Goal: Complete application form: Complete application form

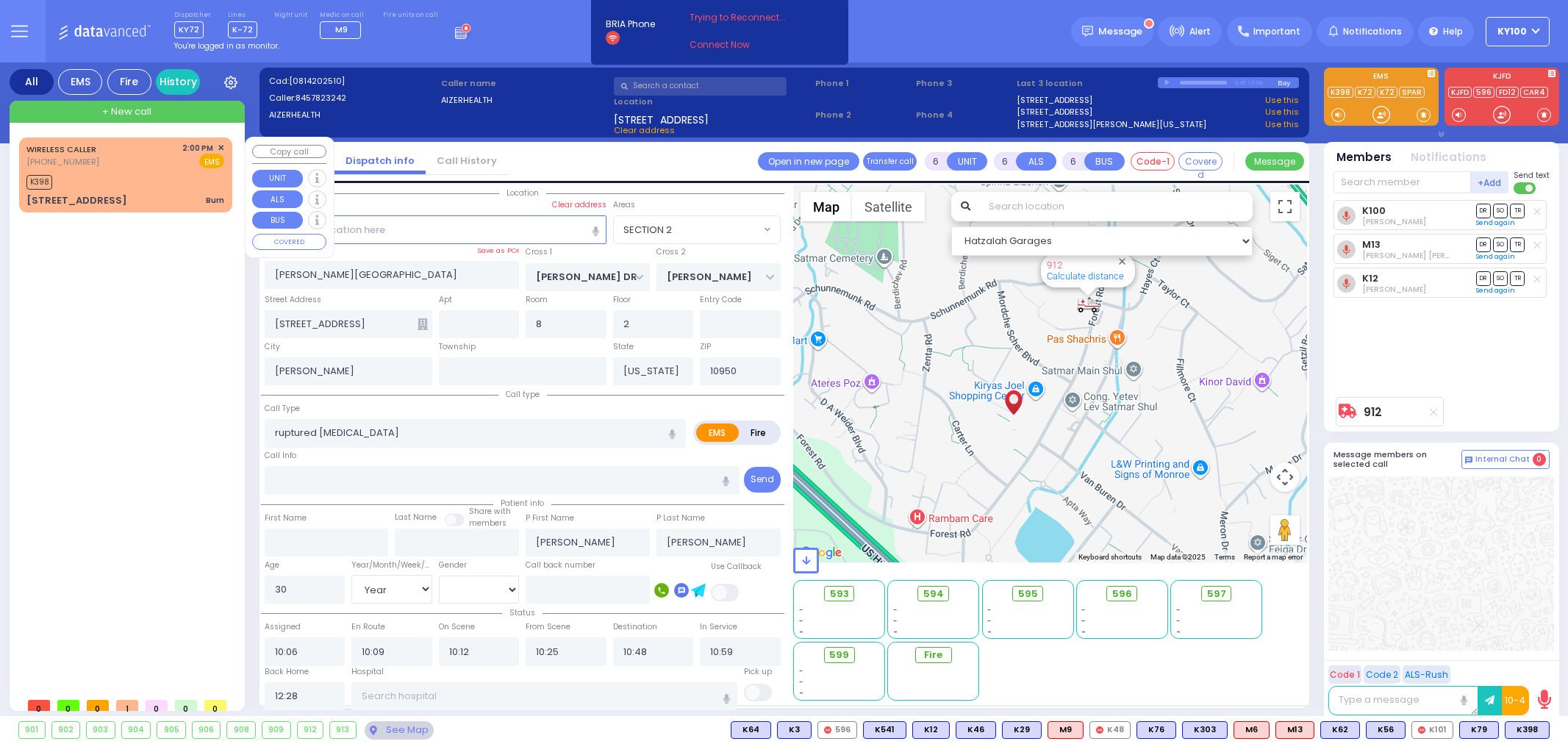
select select "SECTION 2"
select select "Year"
select select "[DEMOGRAPHIC_DATA]"
click at [151, 363] on div "WIRELESS CALLER [PHONE_NUMBER] 2:00 PM ✕ K398 Burn" at bounding box center [128, 413] width 219 height 553
click at [173, 187] on div "K398" at bounding box center [125, 181] width 198 height 18
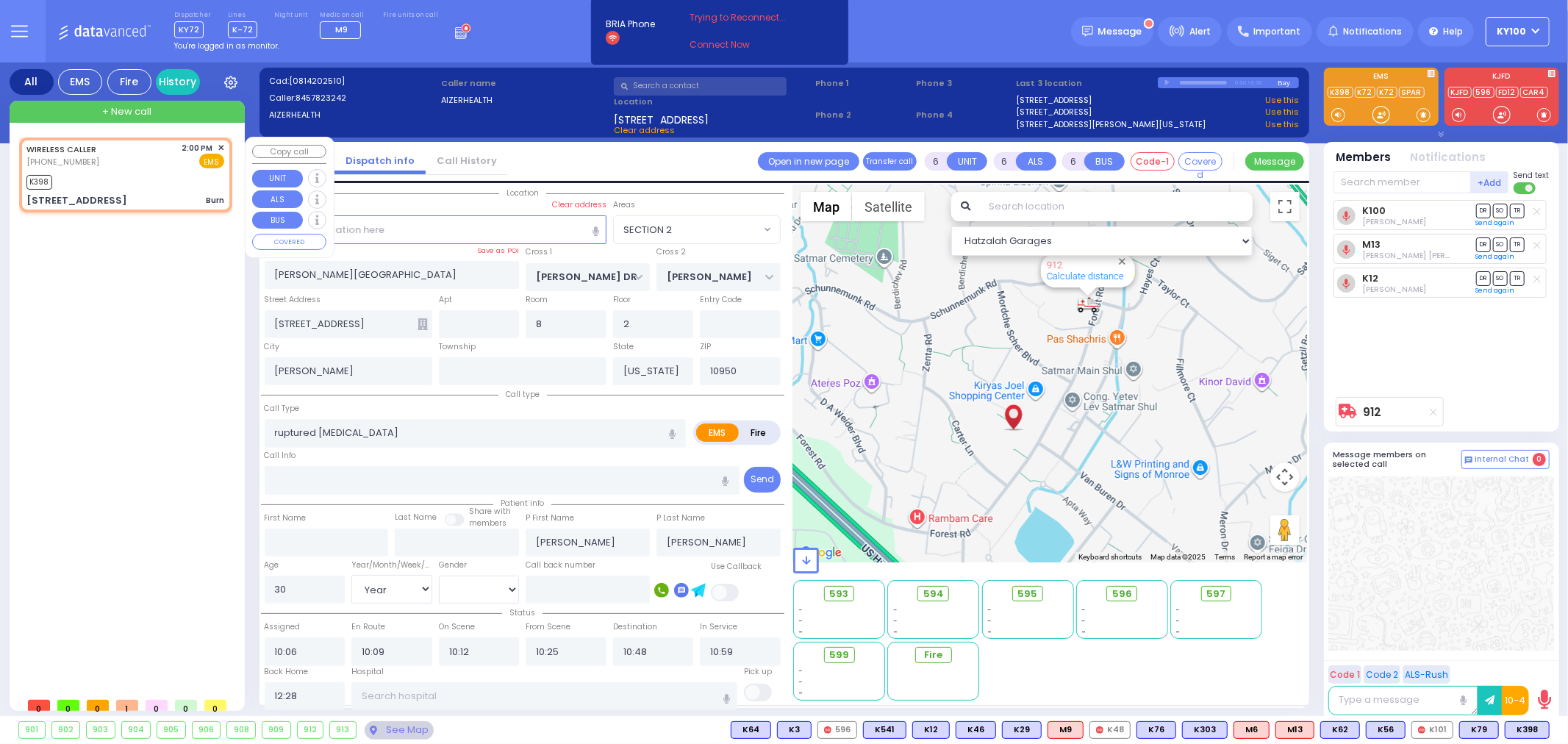
type input "3"
type input "0"
select select
type input "Burn"
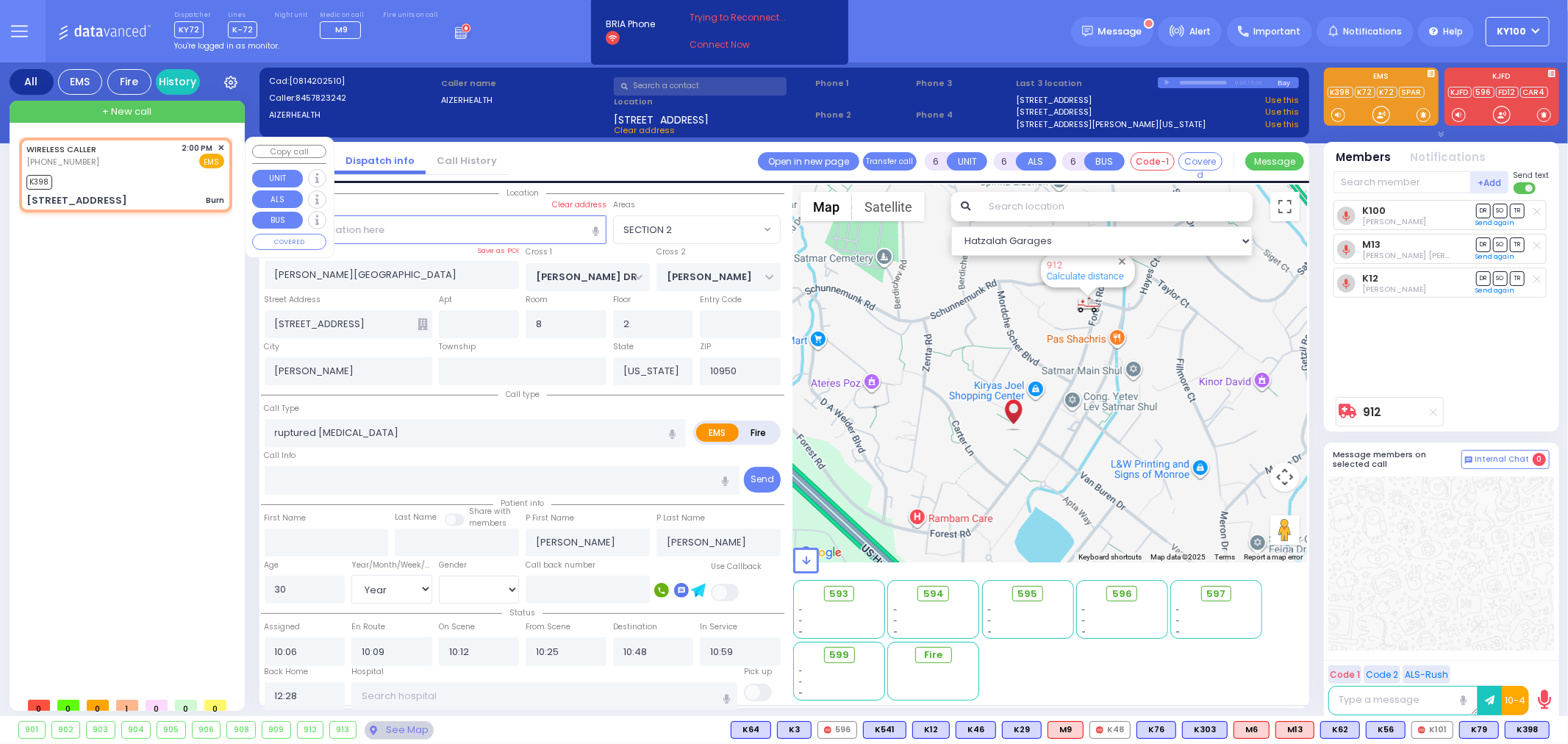
radio input "true"
select select
type input "14:00"
type input "14:02"
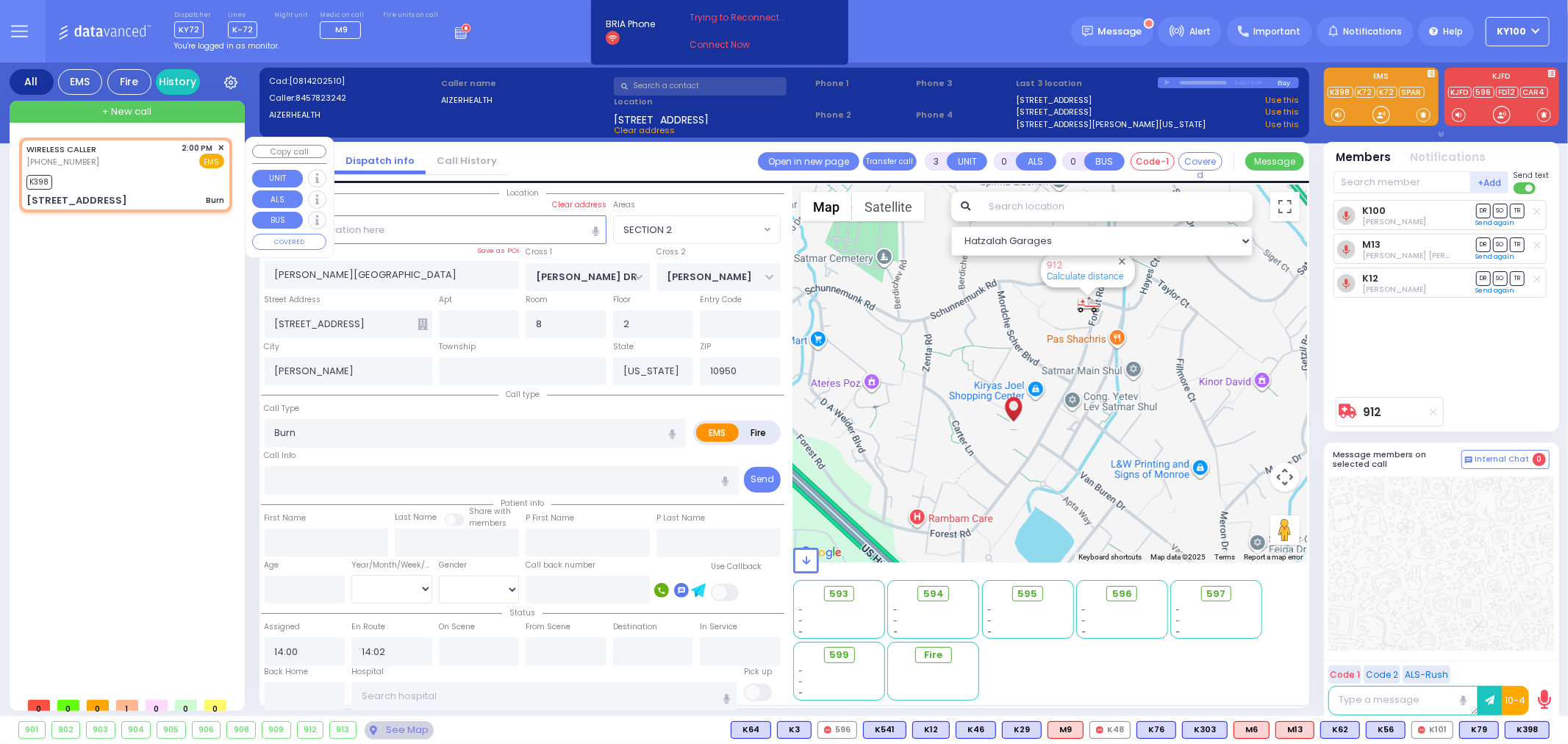
type input "[PERSON_NAME][GEOGRAPHIC_DATA]"
type input "[PERSON_NAME] LN"
type input "[STREET_ADDRESS]"
type input "MONROE"
select select "[PERSON_NAME][GEOGRAPHIC_DATA]"
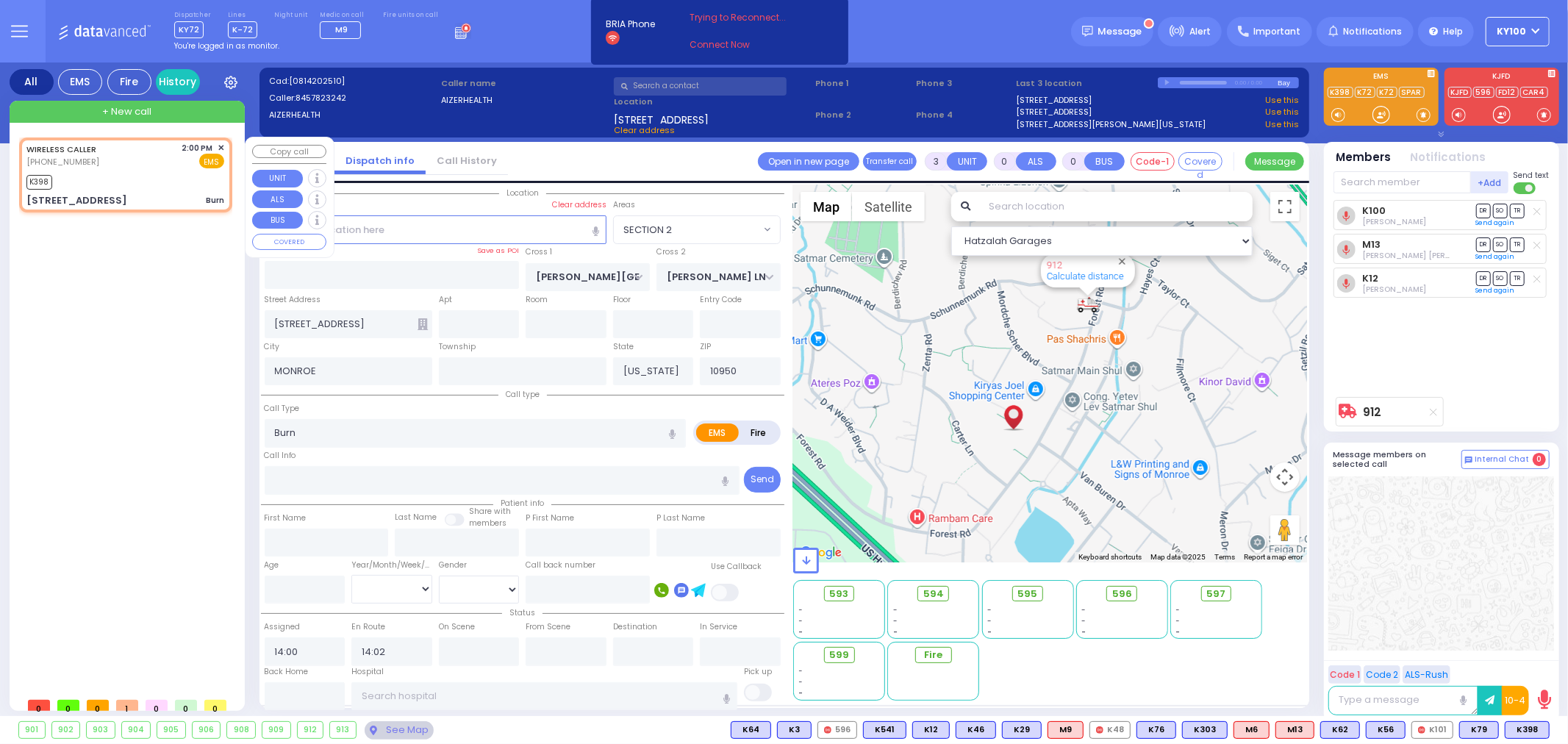
select select "Hatzalah Garages"
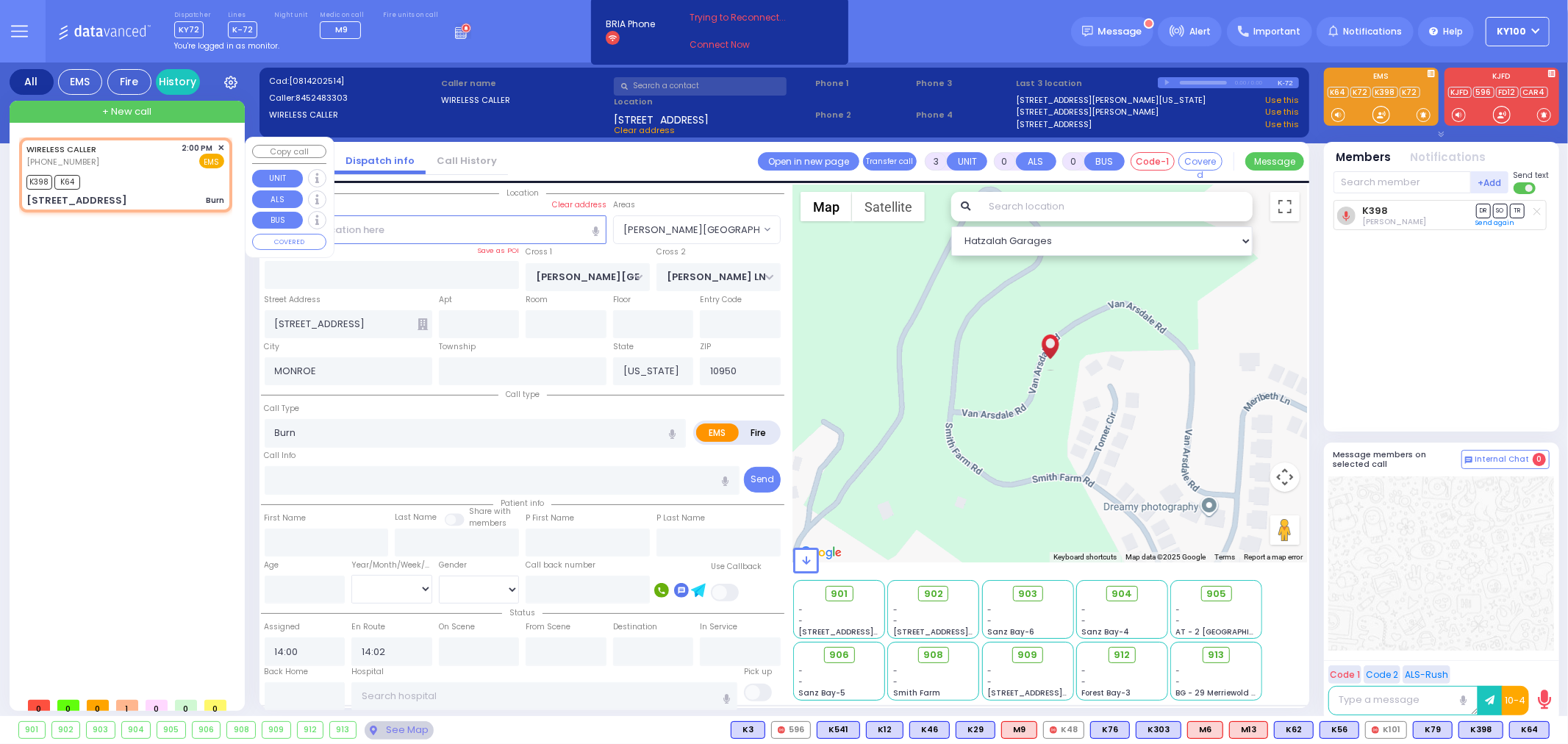
select select
radio input "true"
select select
select select "Hatzalah Garages"
select select "[PERSON_NAME][GEOGRAPHIC_DATA]"
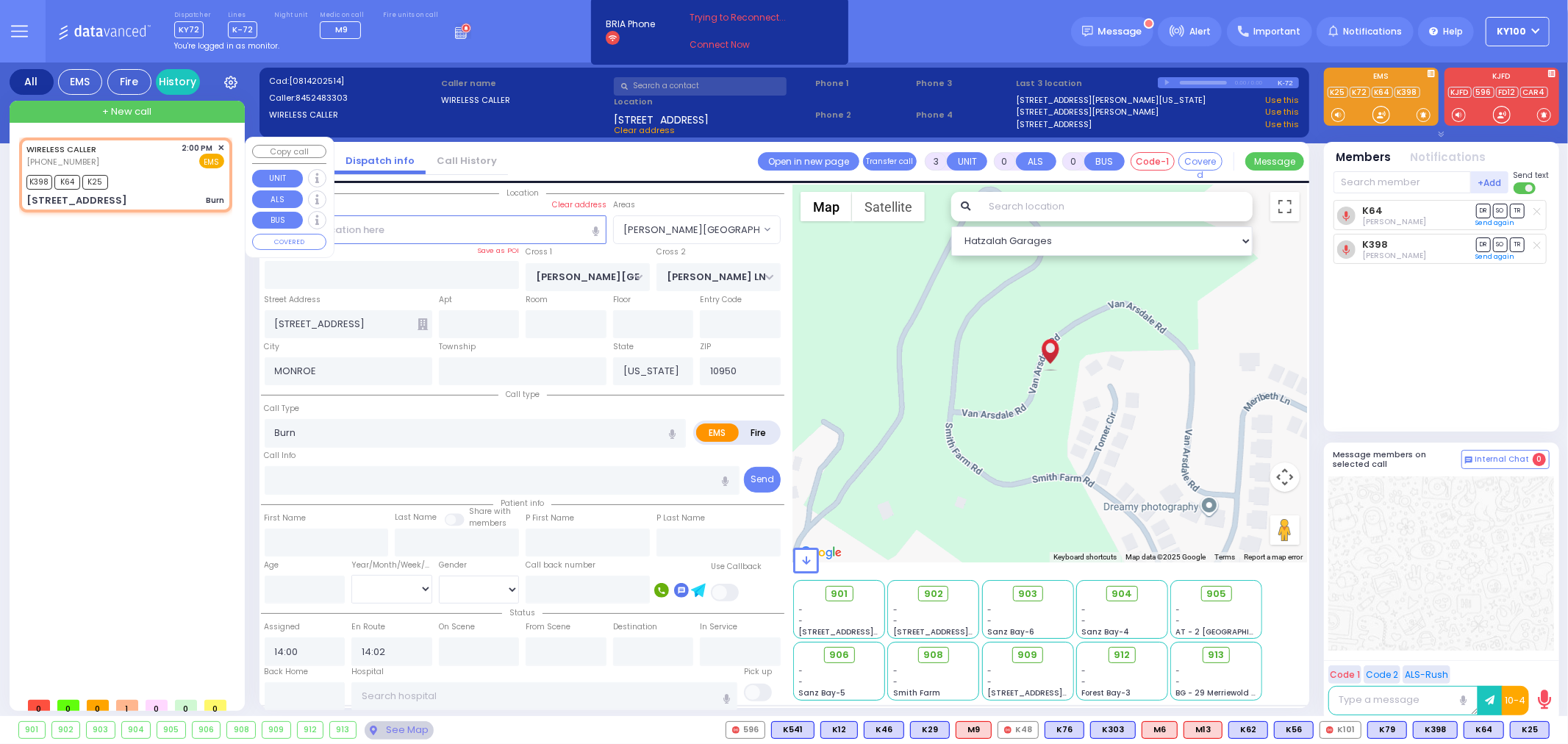
select select
radio input "true"
select select
select select "Hatzalah Garages"
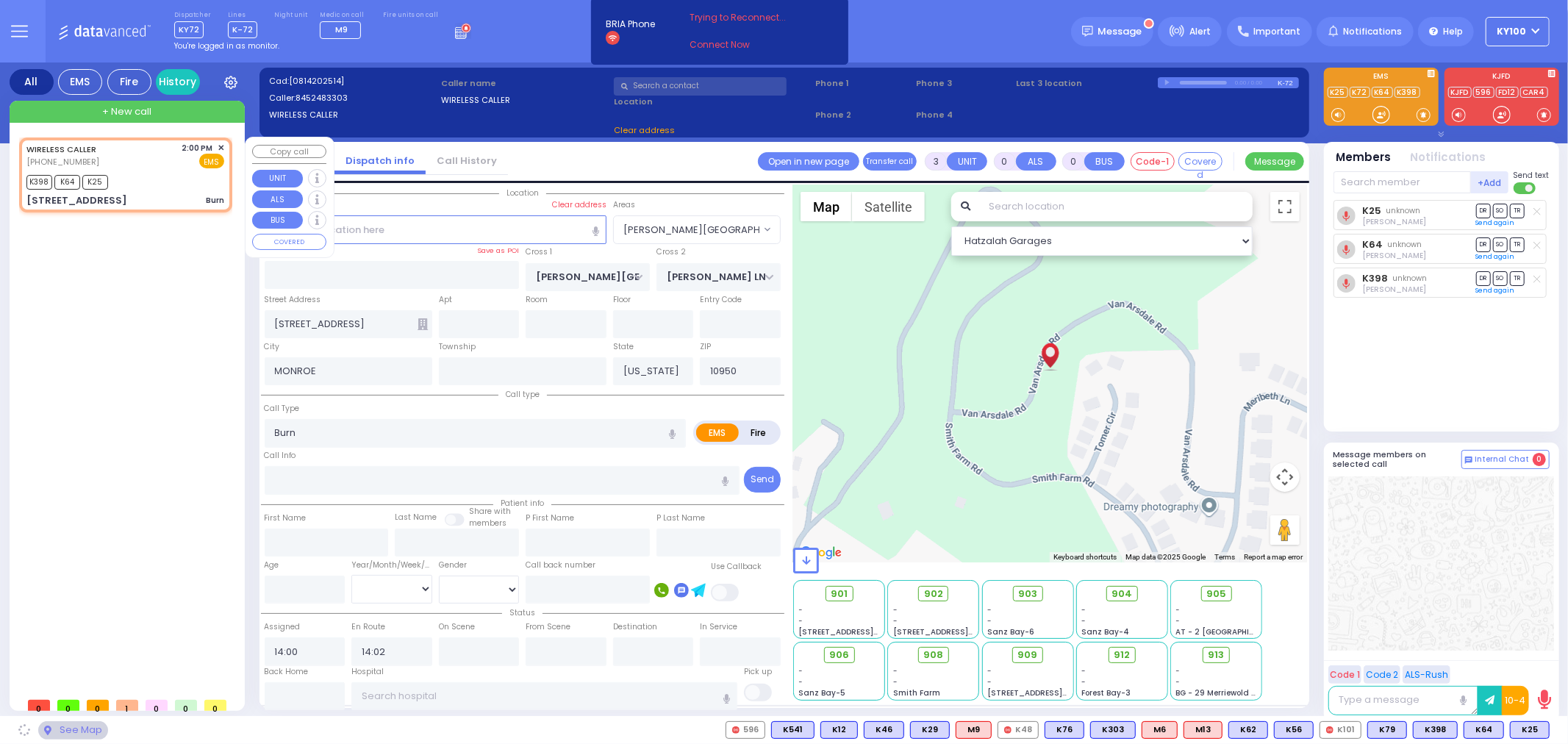
select select "[PERSON_NAME][GEOGRAPHIC_DATA]"
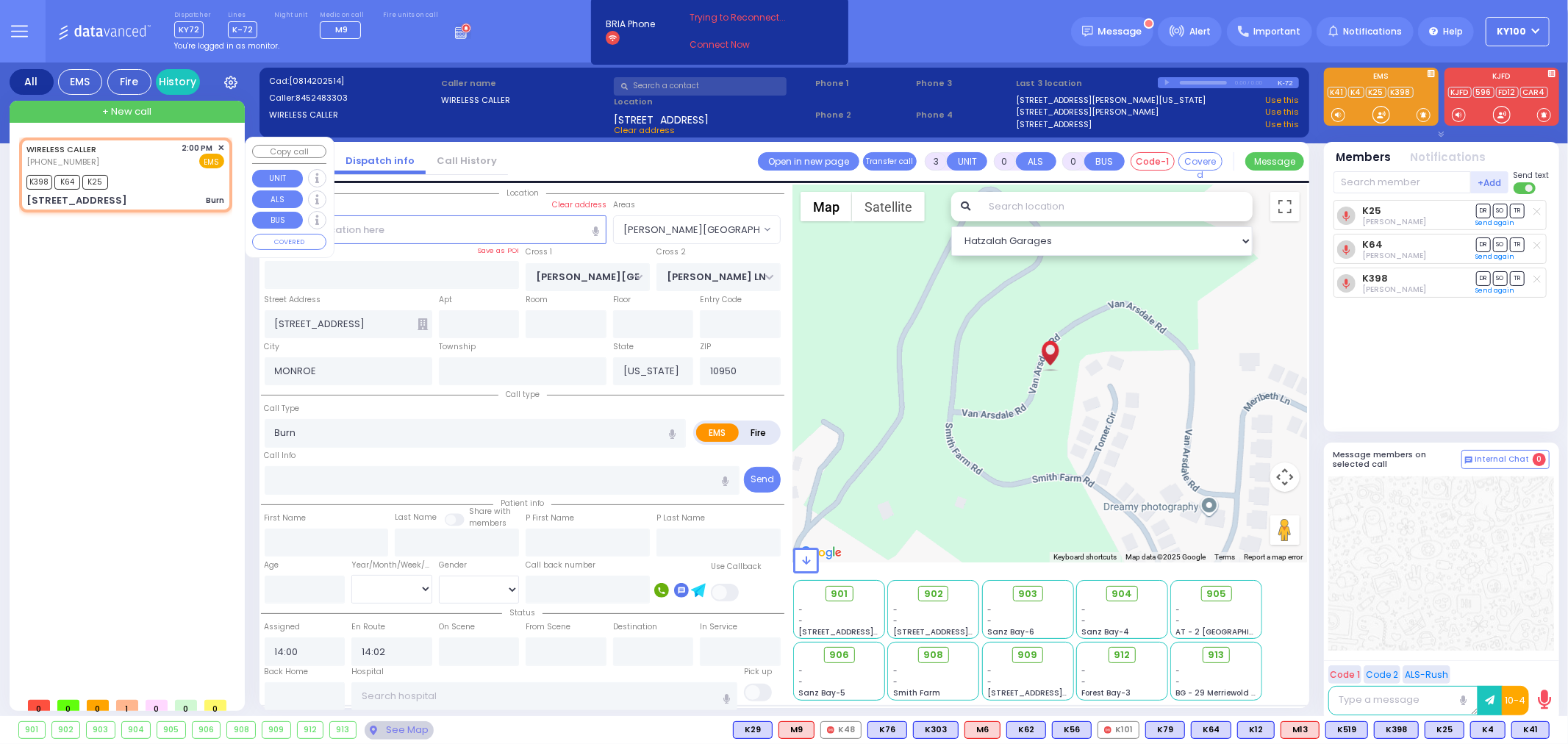
type input "6"
select select
radio input "true"
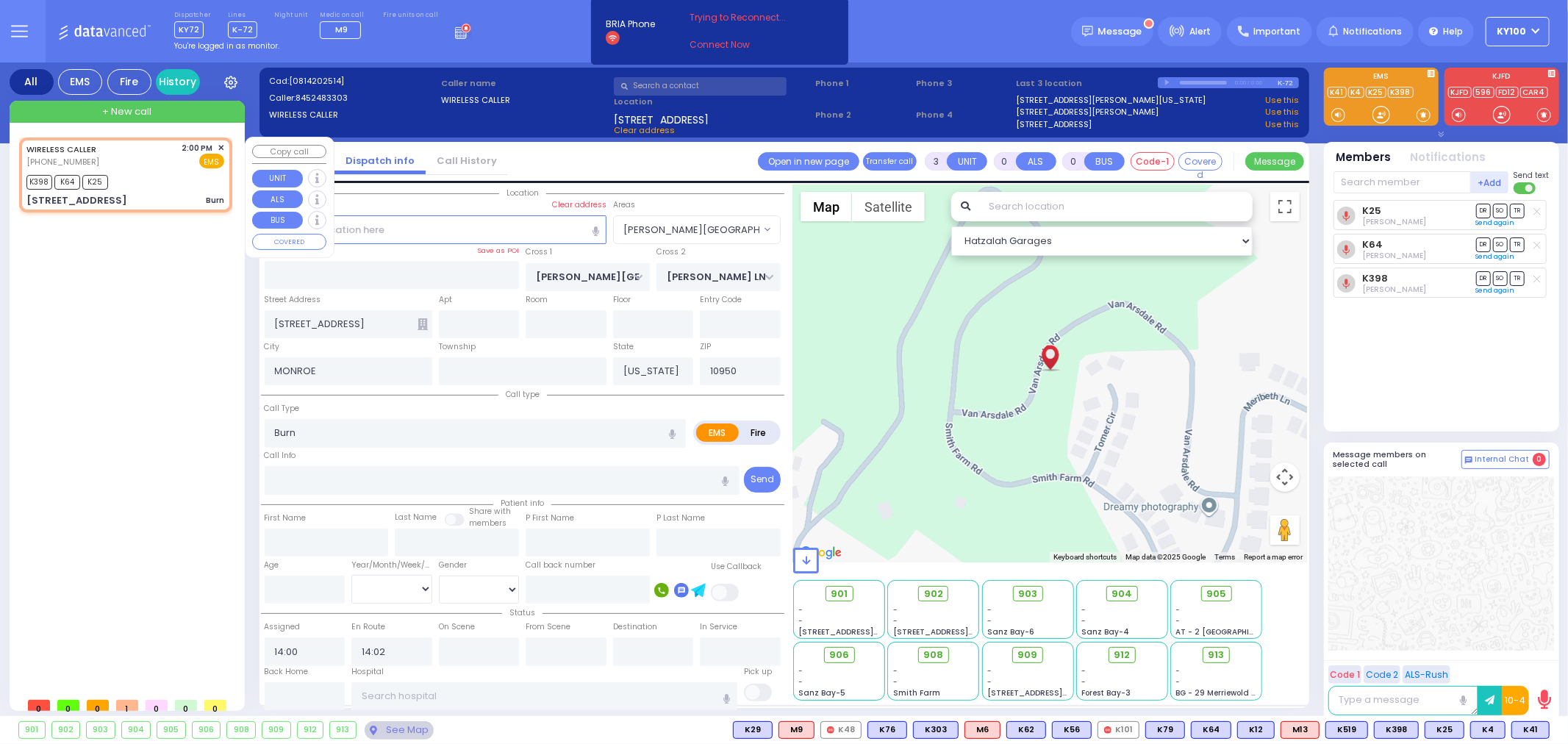
type input "Unknown"
select select "Year"
select select "Hatzalah Garages"
select select "[PERSON_NAME][GEOGRAPHIC_DATA]"
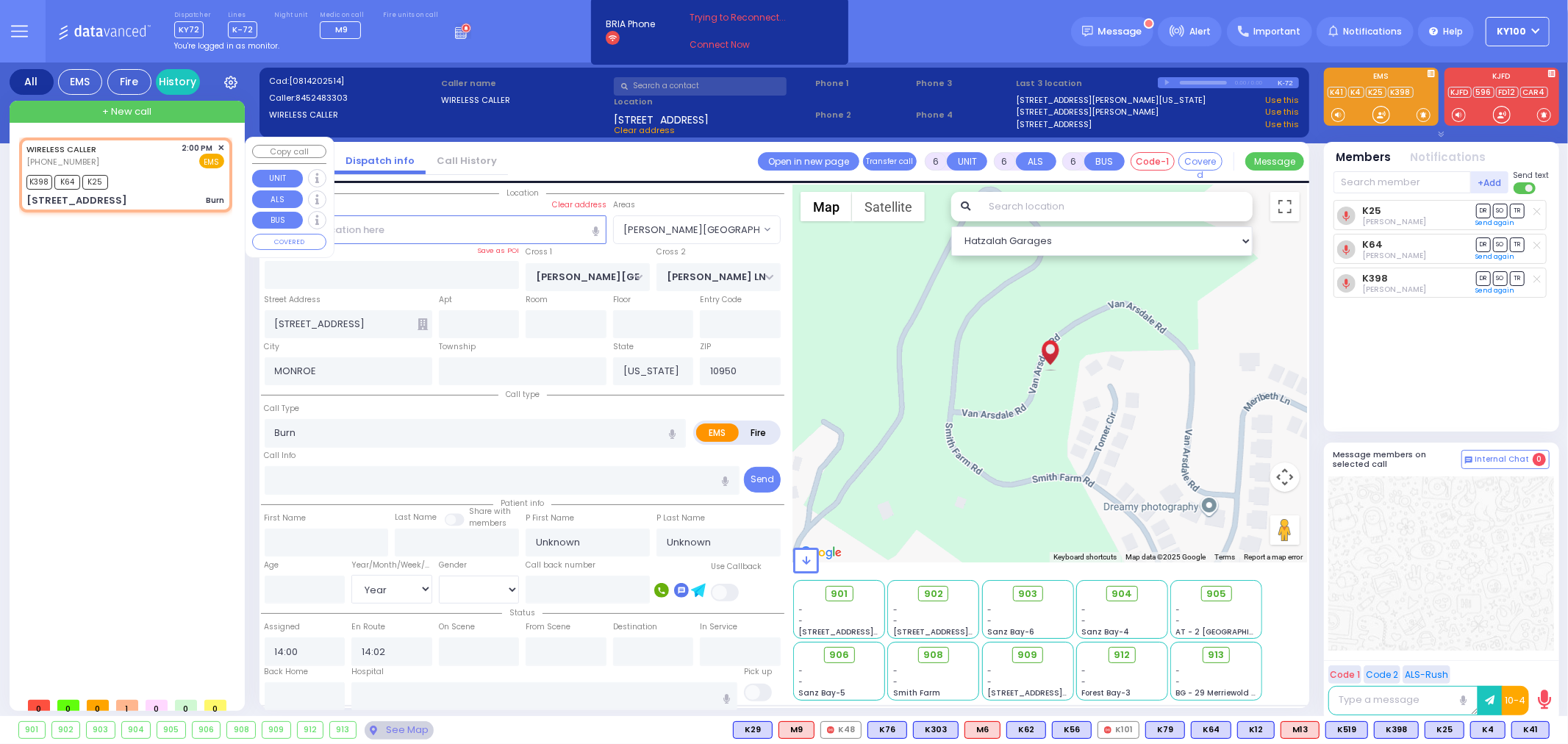
select select
radio input "true"
select select "Year"
type input "14:08"
select select "Hatzalah Garages"
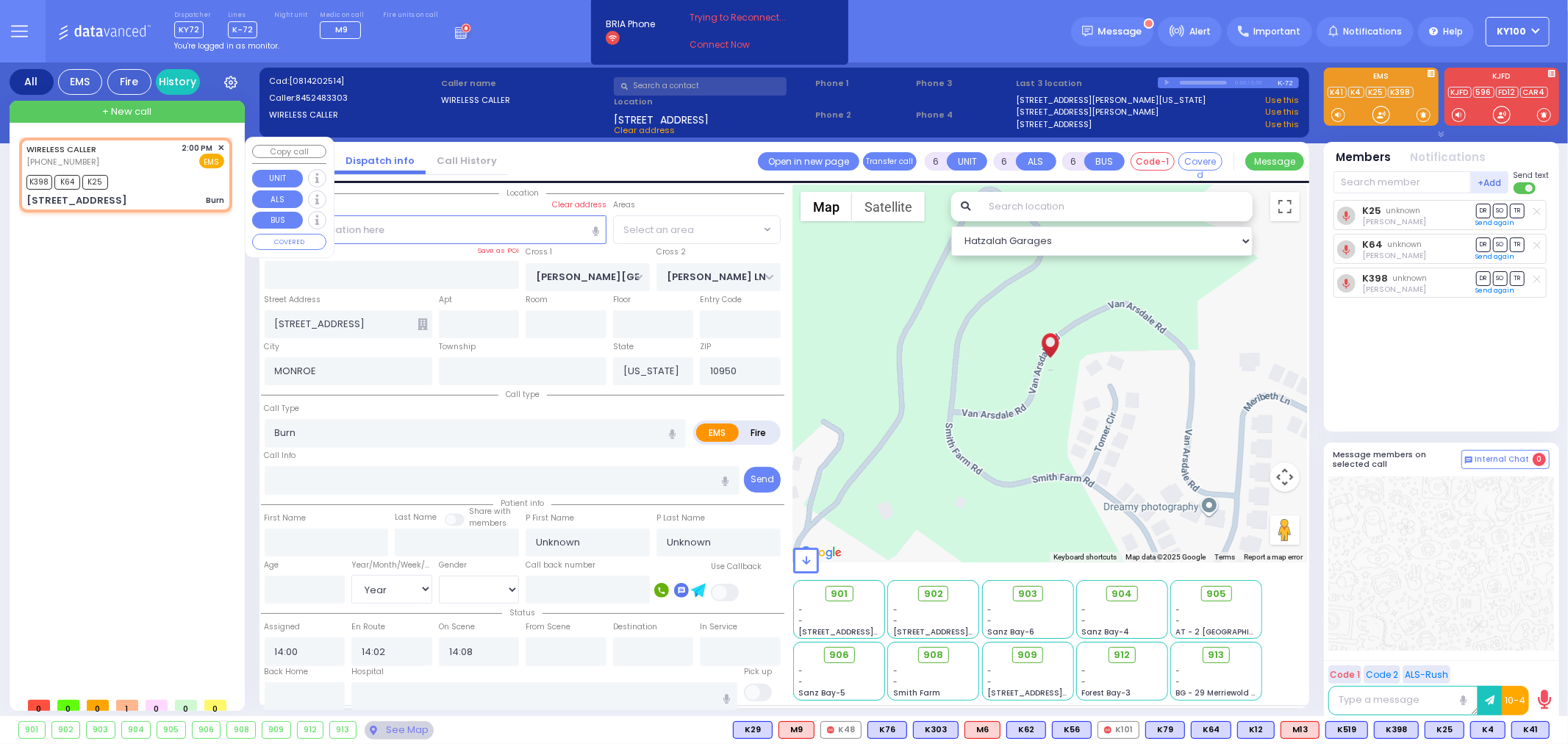
select select "[PERSON_NAME][GEOGRAPHIC_DATA]"
select select
radio input "true"
select select "Year"
select select "Hatzalah Garages"
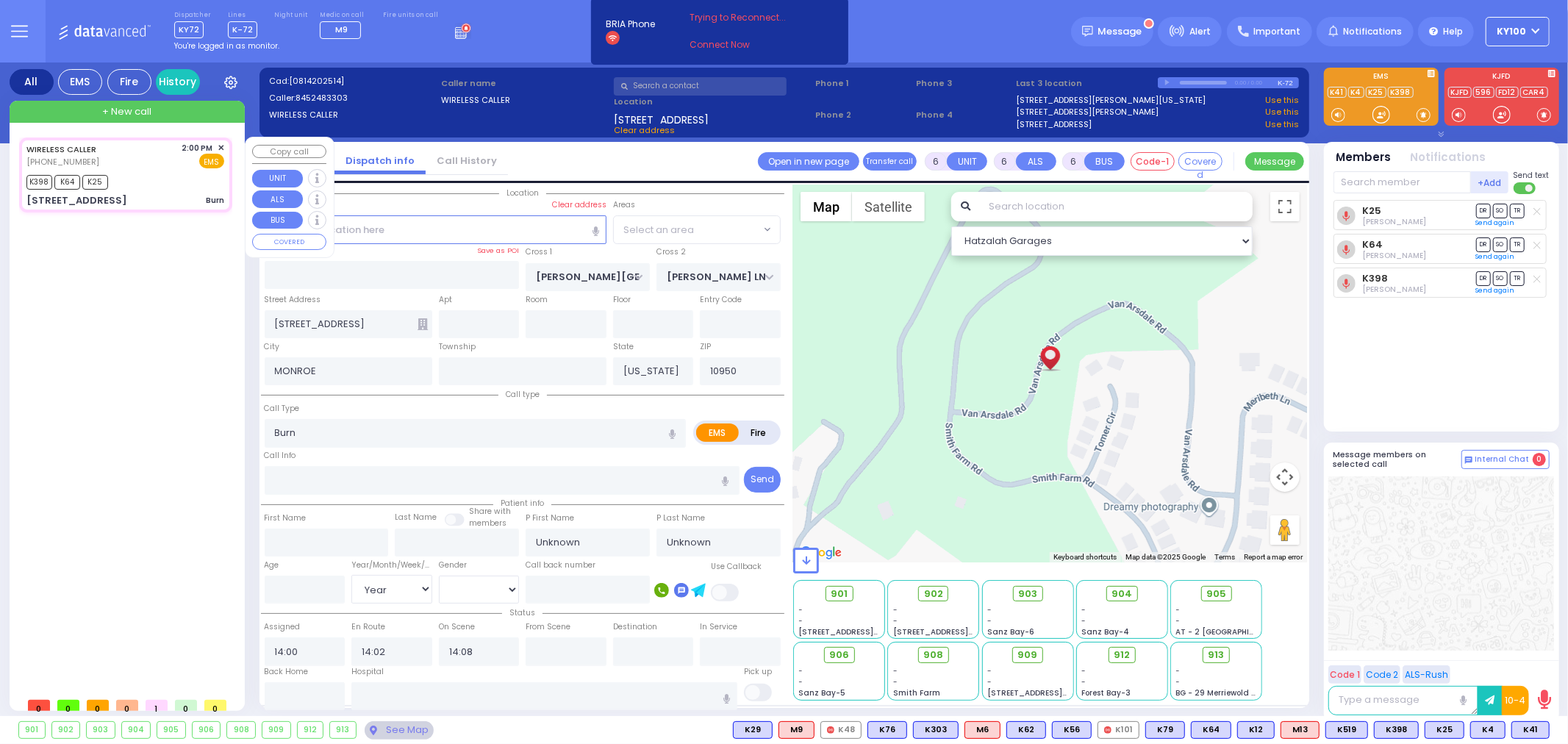
select select "[PERSON_NAME][GEOGRAPHIC_DATA]"
select select
radio input "true"
type input "Basya"
type input "Greenfeld"
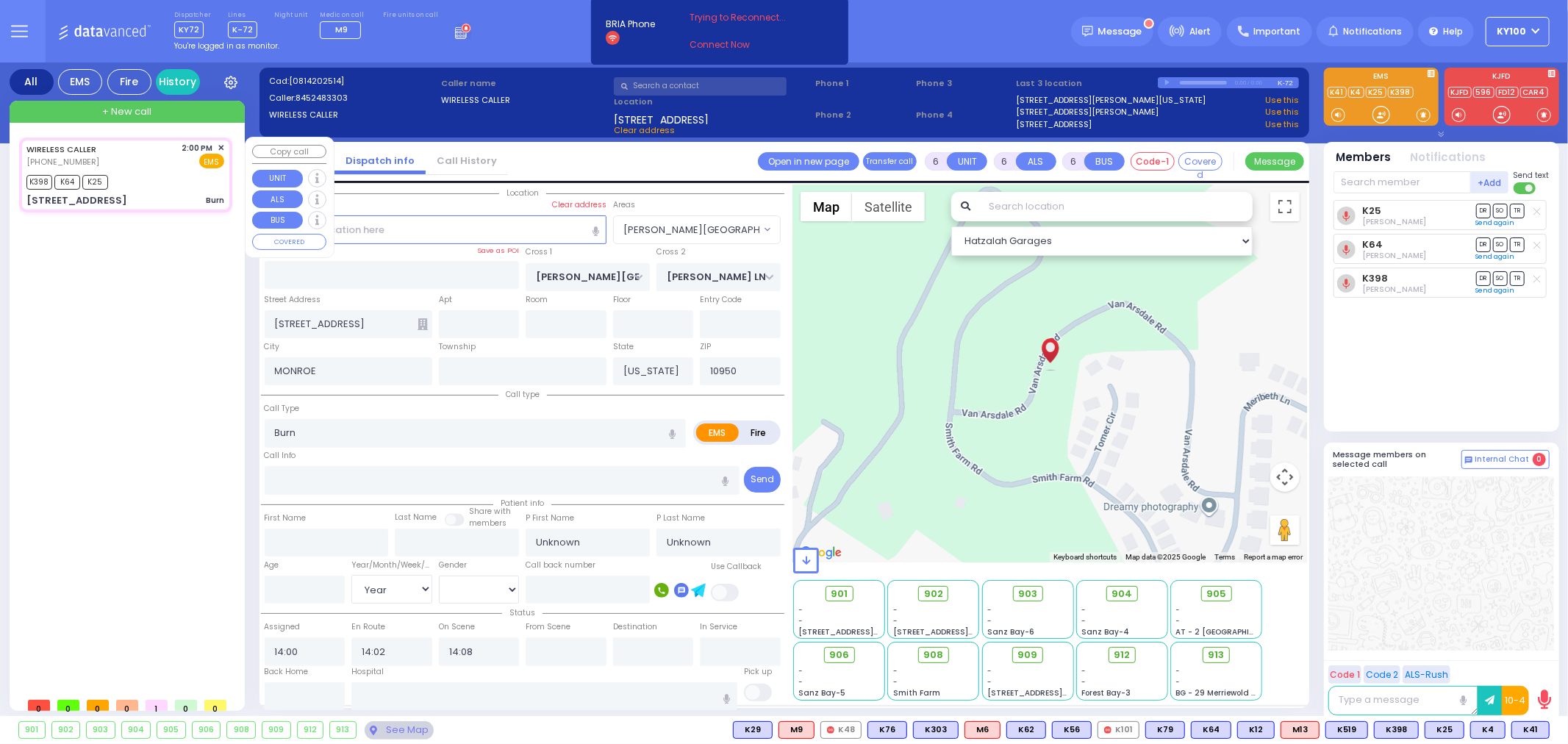
select select "Year"
select select "[DEMOGRAPHIC_DATA]"
select select "Hatzalah Garages"
select select "[PERSON_NAME][GEOGRAPHIC_DATA]"
select select
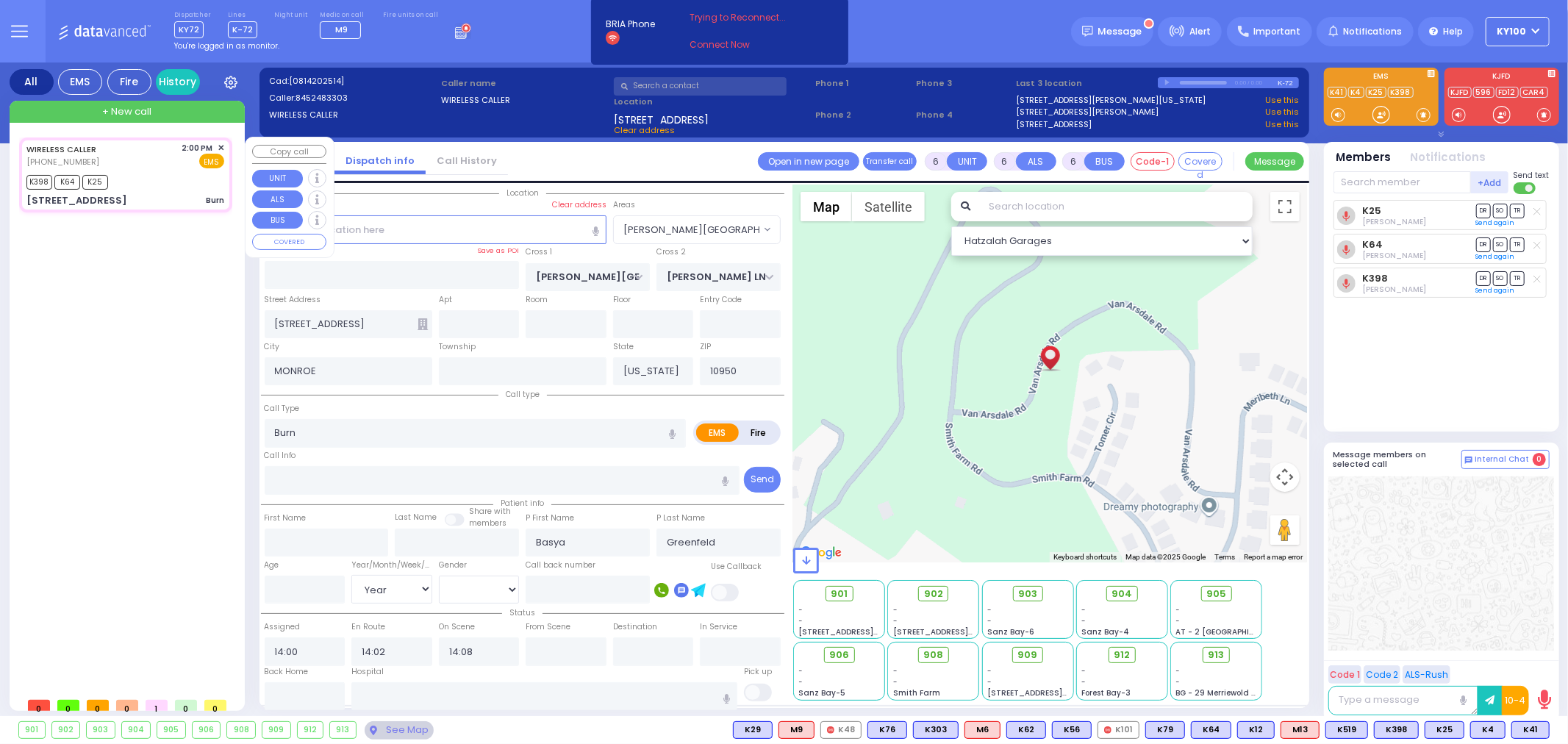
radio input "true"
type input "32"
select select "Year"
select select "[DEMOGRAPHIC_DATA]"
select select "Hatzalah Garages"
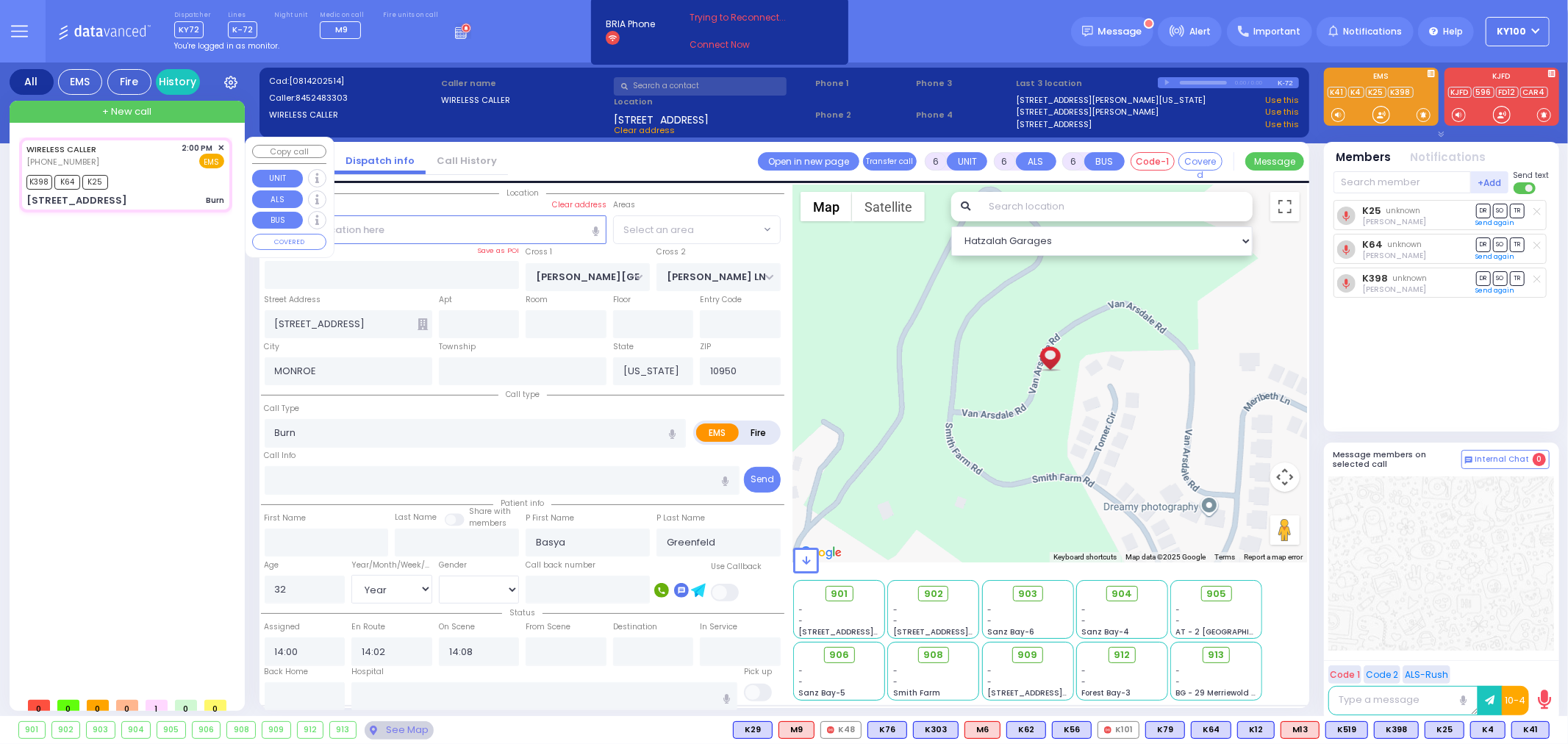
select select "[PERSON_NAME][GEOGRAPHIC_DATA]"
select select
radio input "true"
select select "Year"
select select "[DEMOGRAPHIC_DATA]"
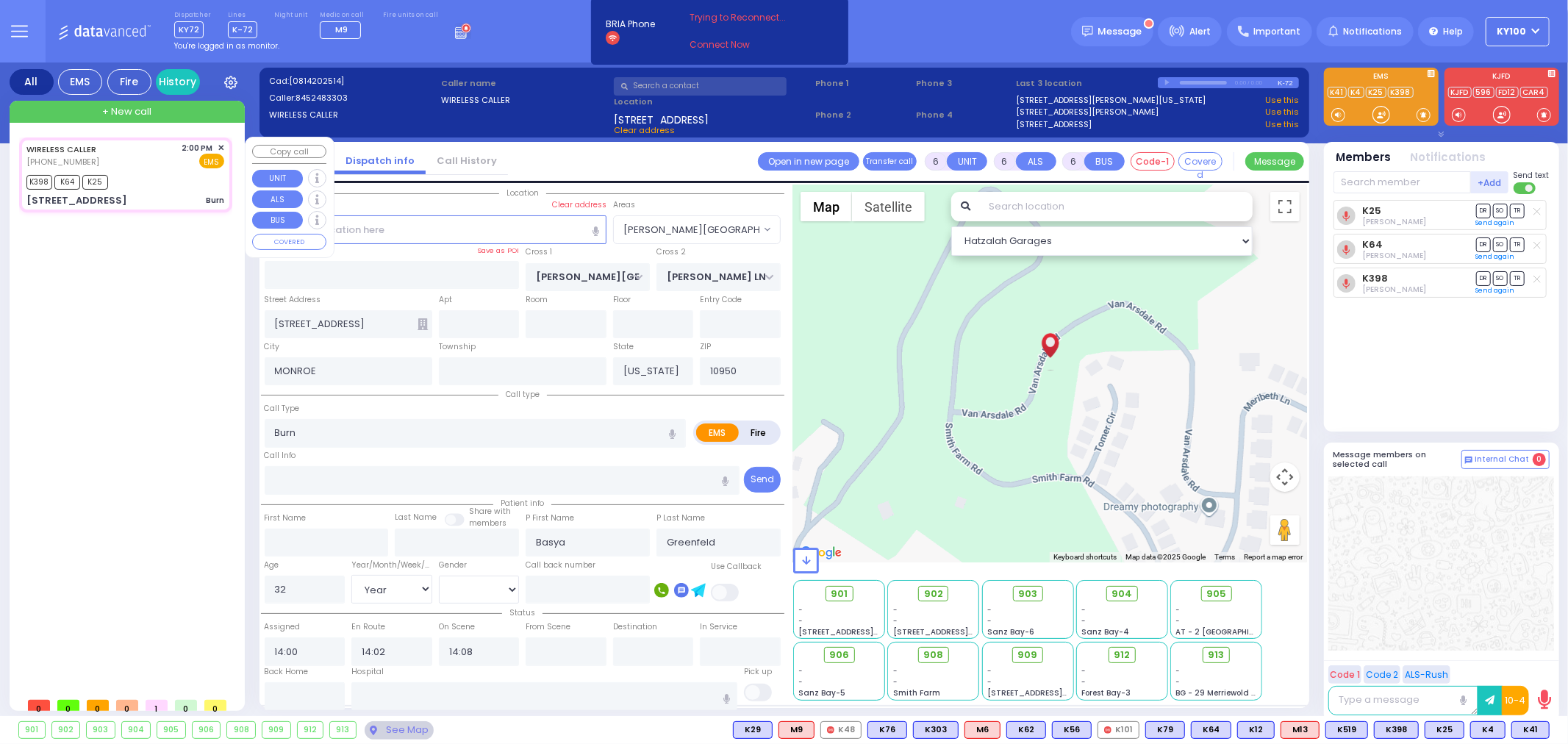
select select "Hatzalah Garages"
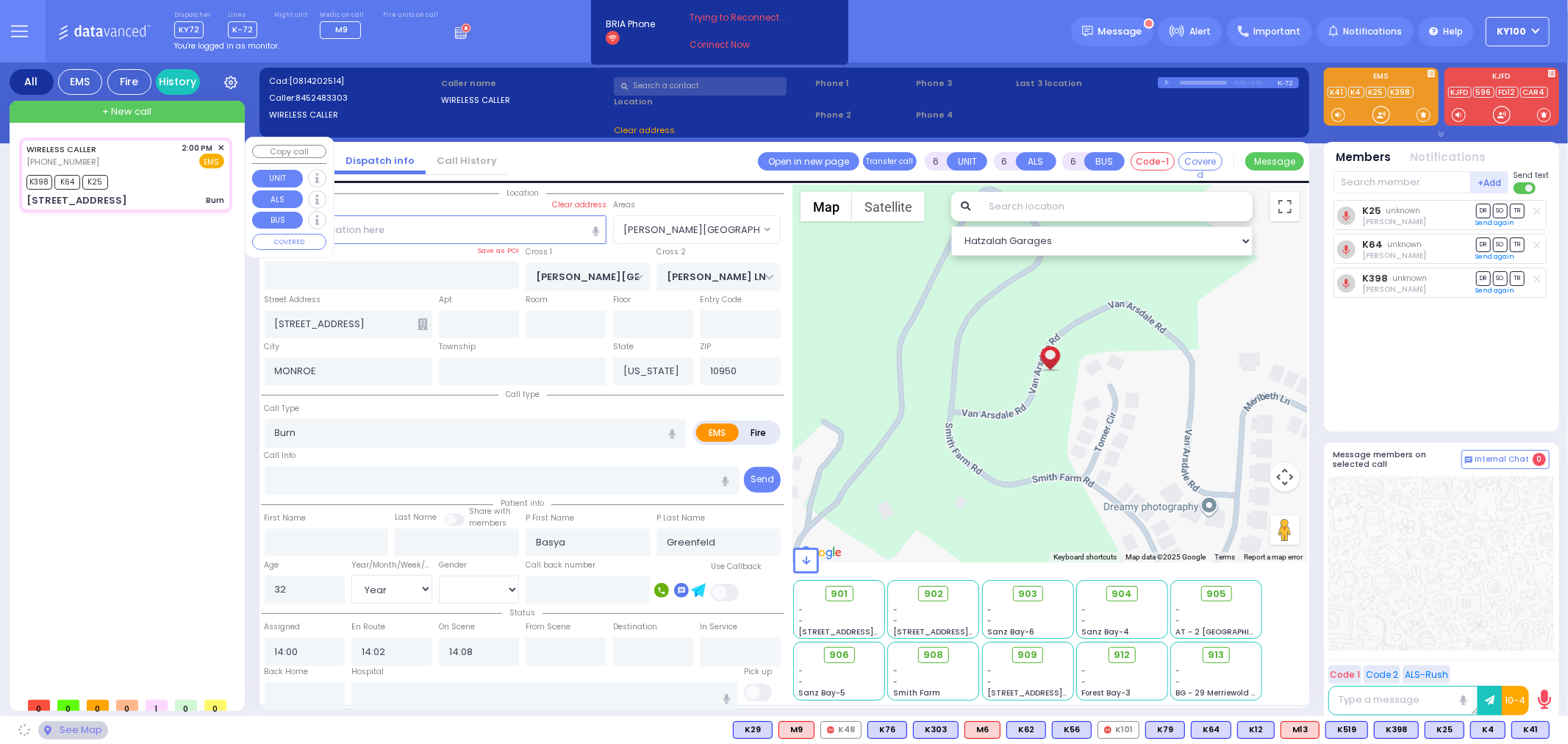
select select "[PERSON_NAME][GEOGRAPHIC_DATA]"
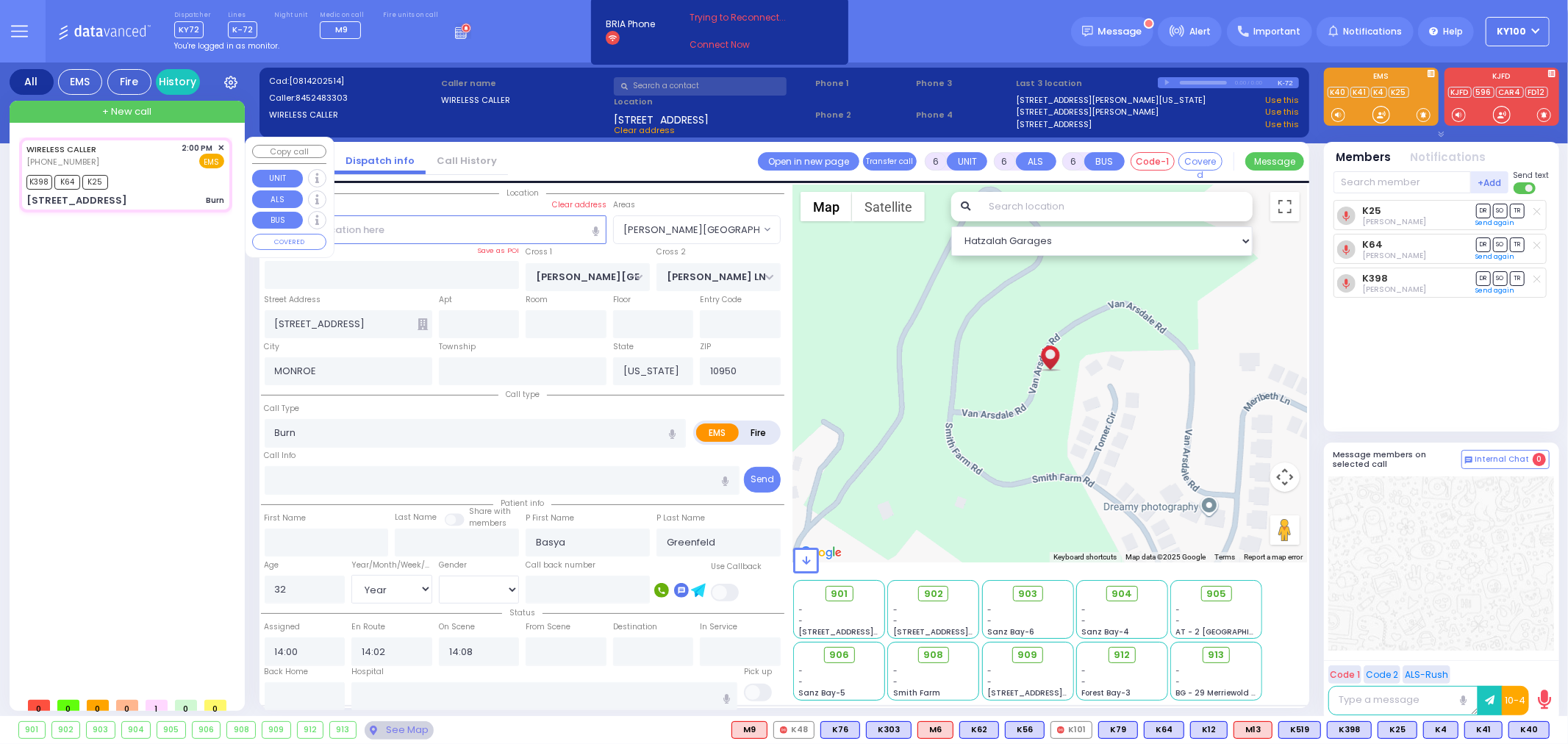
select select
radio input "true"
select select "Year"
select select "[DEMOGRAPHIC_DATA]"
select select "Hatzalah Garages"
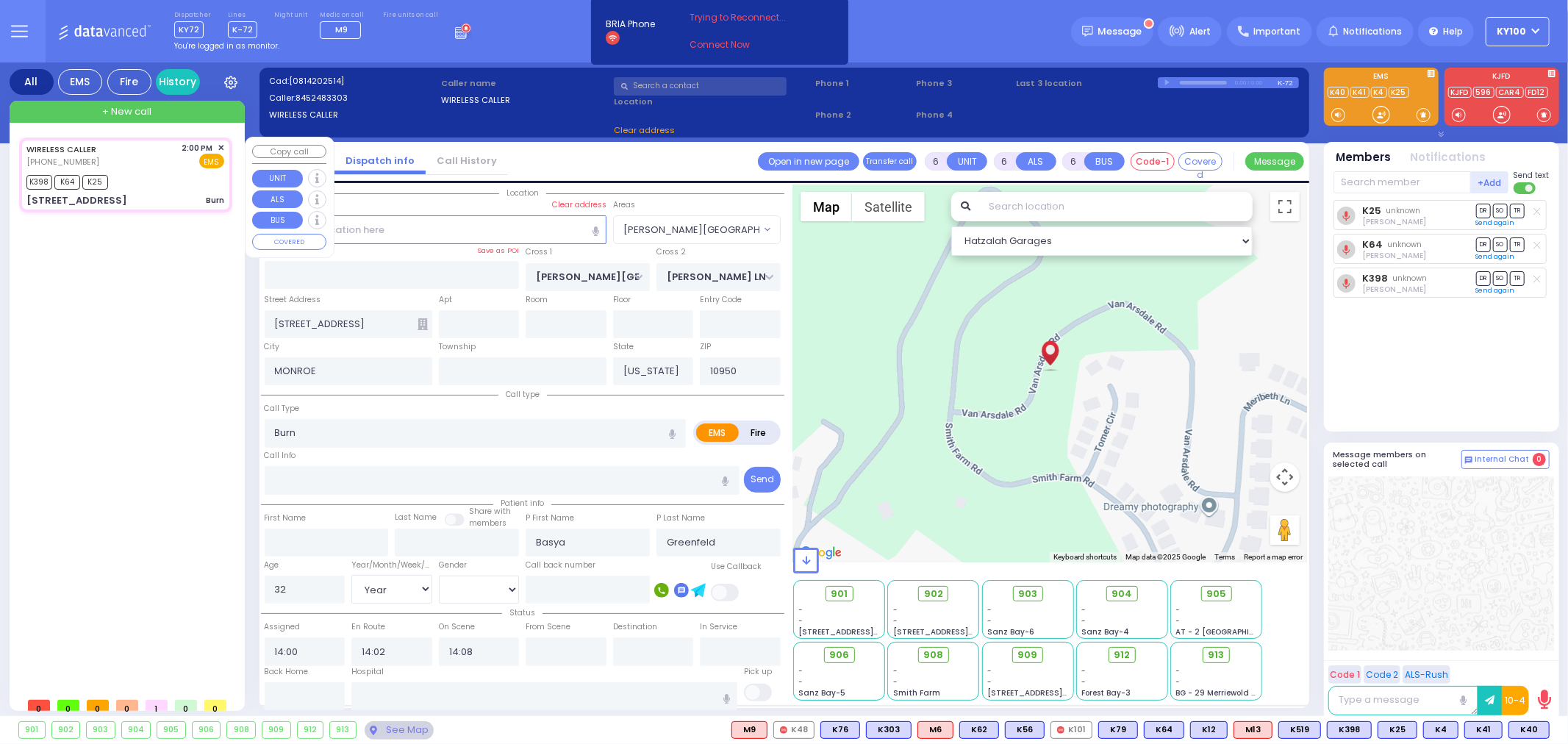
select select "[PERSON_NAME][GEOGRAPHIC_DATA]"
select select
radio input "true"
select select "Year"
select select "[DEMOGRAPHIC_DATA]"
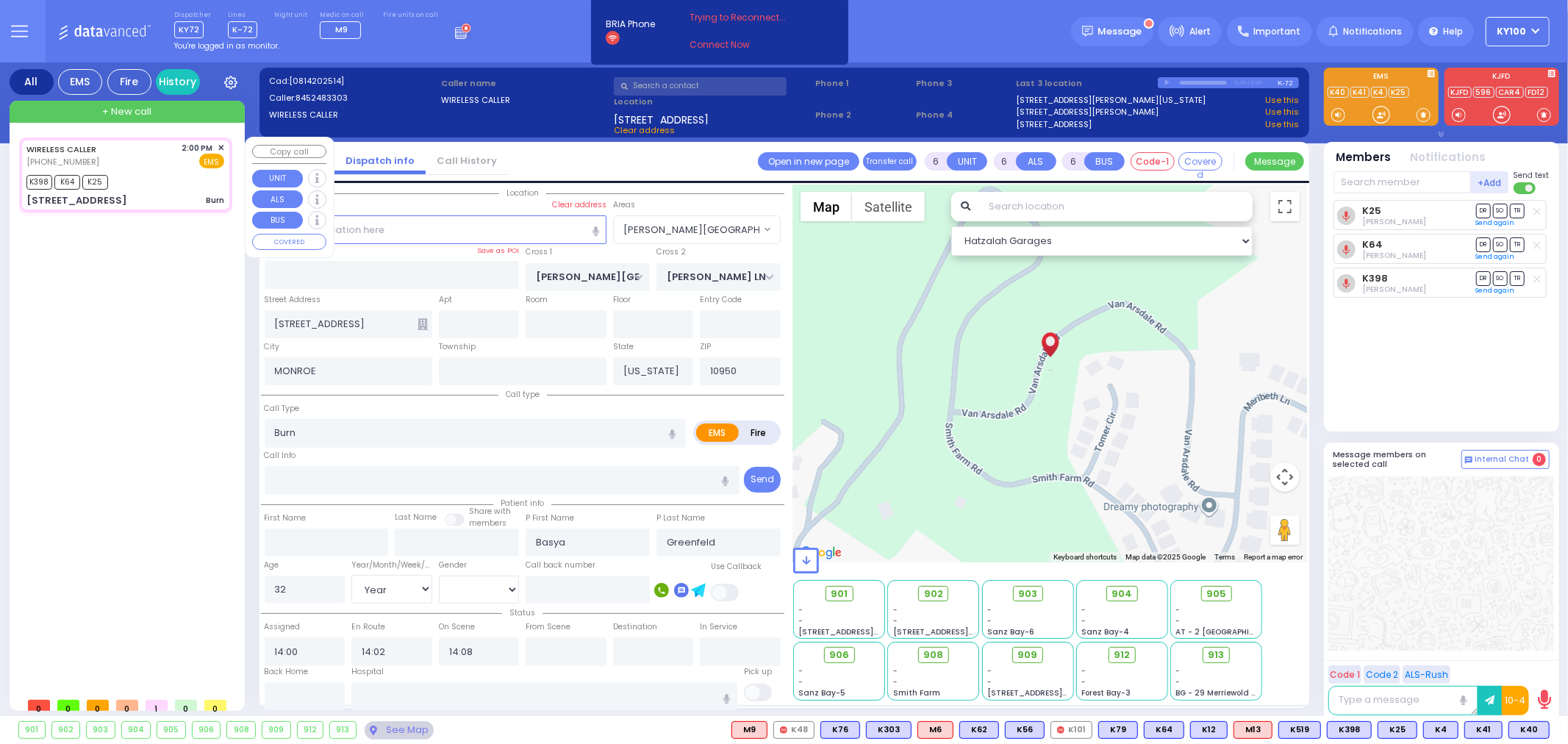
select select "Hatzalah Garages"
select select "[PERSON_NAME][GEOGRAPHIC_DATA]"
